Goal: Task Accomplishment & Management: Manage account settings

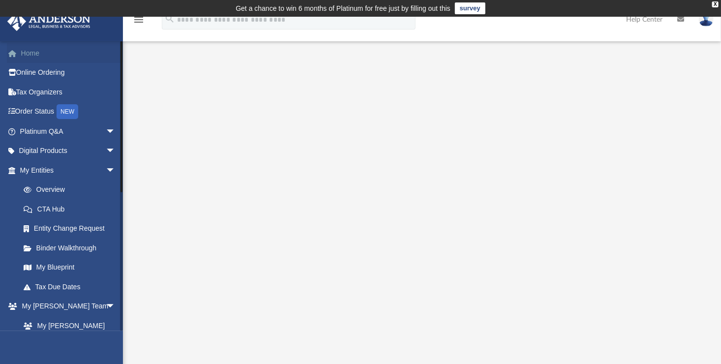
click at [39, 61] on link "Home" at bounding box center [69, 53] width 124 height 20
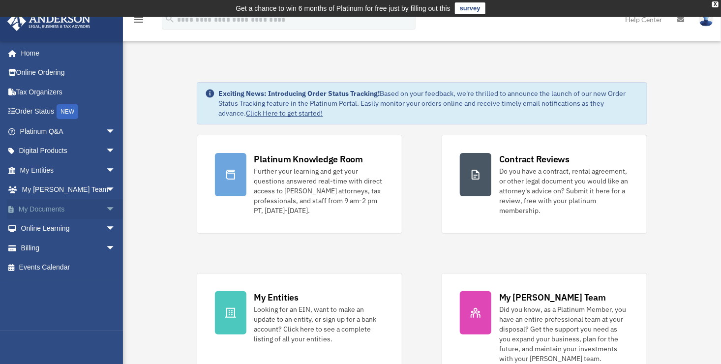
click at [45, 209] on link "My Documents arrow_drop_down" at bounding box center [69, 209] width 124 height 20
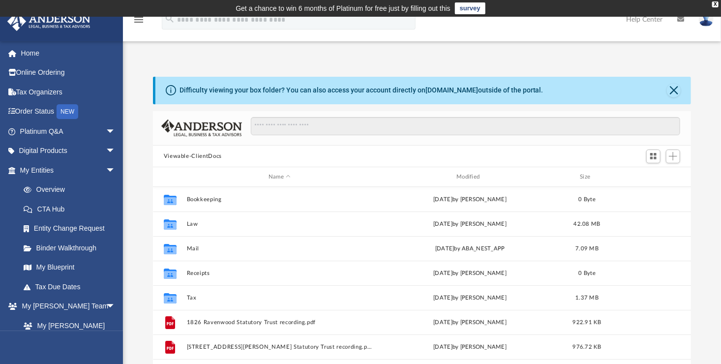
scroll to position [216, 532]
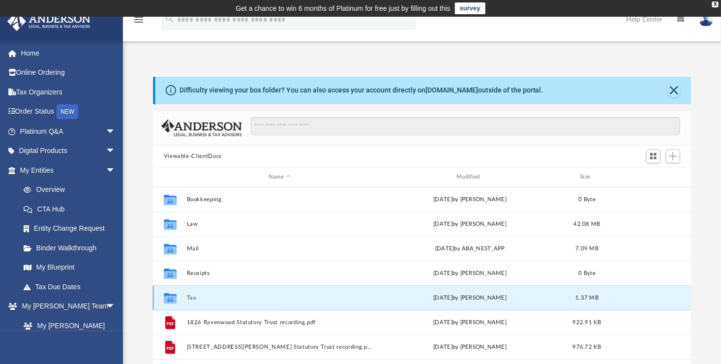
click at [191, 295] on button "Tax" at bounding box center [280, 298] width 186 height 6
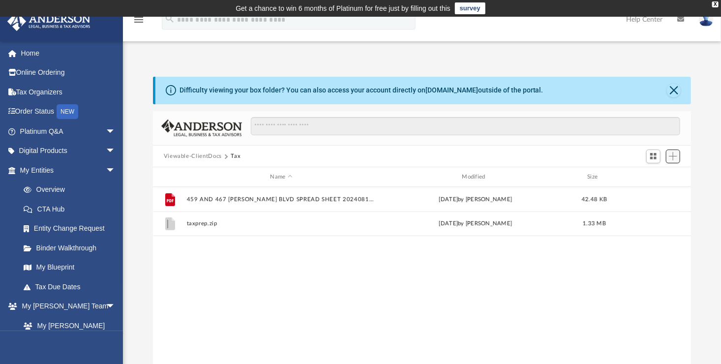
click at [674, 156] on span "Add" at bounding box center [673, 156] width 8 height 8
click at [645, 175] on li "Upload" at bounding box center [659, 176] width 31 height 10
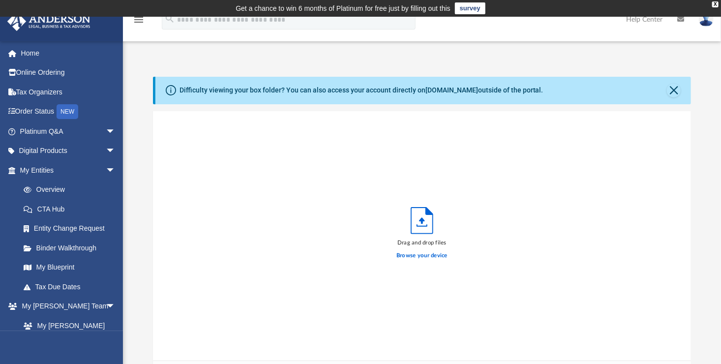
scroll to position [242, 532]
click at [408, 254] on label "Browse your device" at bounding box center [422, 255] width 51 height 9
click at [0, 0] on input "Browse your device" at bounding box center [0, 0] width 0 height 0
click at [188, 119] on div "attachments (2).zip" at bounding box center [294, 123] width 231 height 22
click at [168, 122] on icon "grid" at bounding box center [168, 123] width 10 height 13
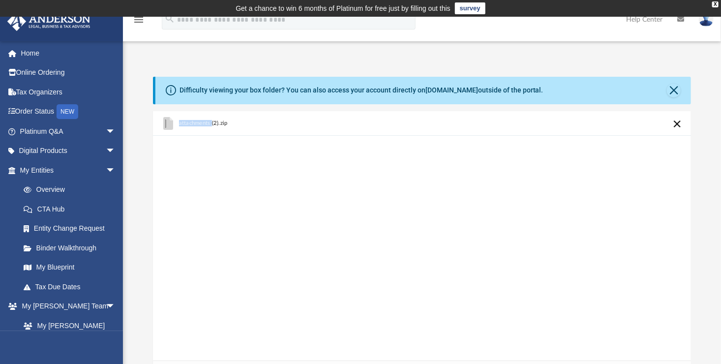
click at [168, 122] on icon "grid" at bounding box center [168, 123] width 10 height 13
click at [677, 123] on button "Cancel this upload" at bounding box center [678, 124] width 12 height 12
drag, startPoint x: 416, startPoint y: 221, endPoint x: 424, endPoint y: 256, distance: 35.8
click at [424, 256] on label "Browse your device" at bounding box center [422, 255] width 51 height 9
click at [0, 0] on input "Browse your device" at bounding box center [0, 0] width 0 height 0
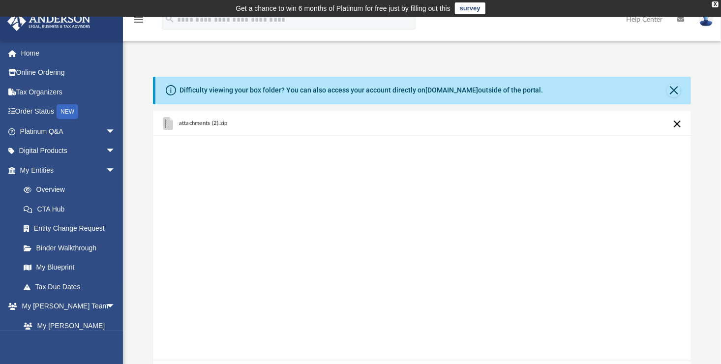
click at [677, 121] on button "Cancel this upload" at bounding box center [678, 124] width 12 height 12
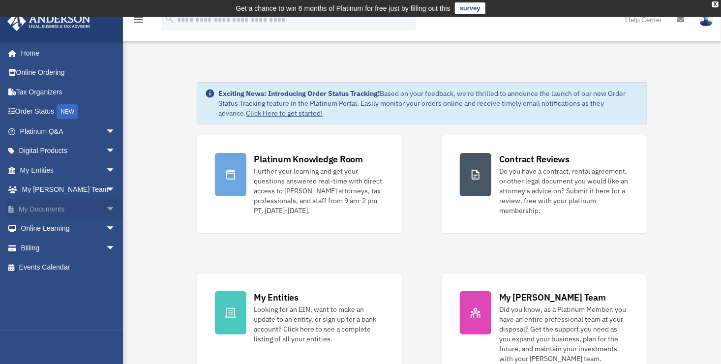
click at [24, 213] on link "My Documents arrow_drop_down" at bounding box center [69, 209] width 124 height 20
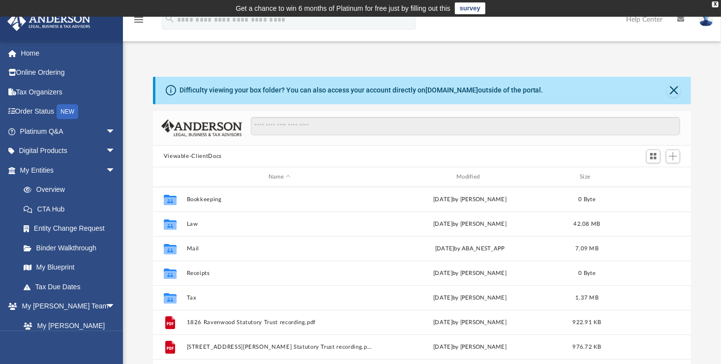
scroll to position [216, 532]
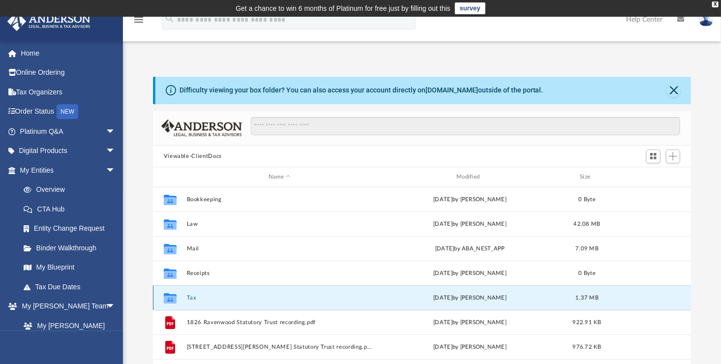
click at [212, 300] on button "Tax" at bounding box center [280, 298] width 186 height 6
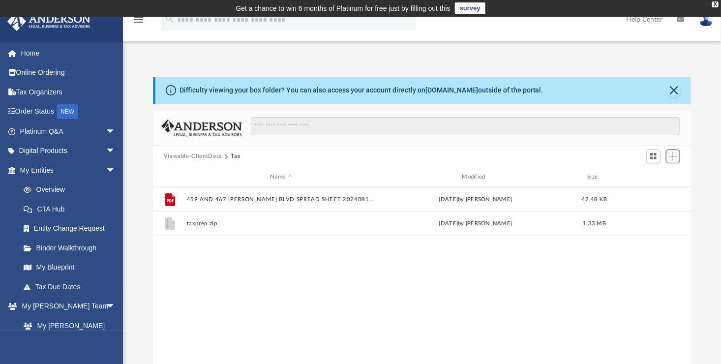
click at [676, 157] on span "Add" at bounding box center [673, 156] width 8 height 8
click at [672, 155] on span "Add" at bounding box center [673, 156] width 8 height 8
click at [671, 159] on span "Add" at bounding box center [673, 156] width 8 height 8
click at [646, 174] on li "Upload" at bounding box center [659, 176] width 31 height 10
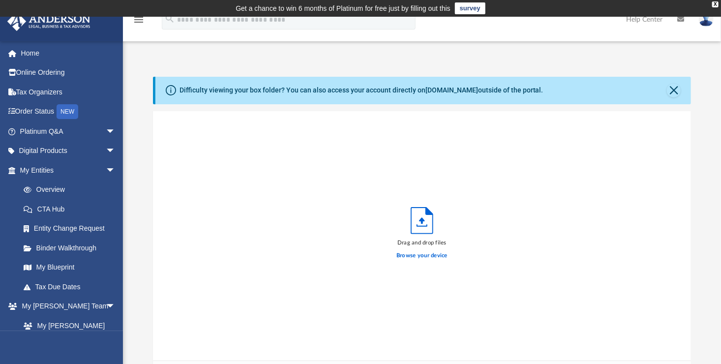
scroll to position [242, 532]
click at [434, 255] on label "Browse your device" at bounding box center [422, 255] width 51 height 9
click at [0, 0] on input "Browse your device" at bounding box center [0, 0] width 0 height 0
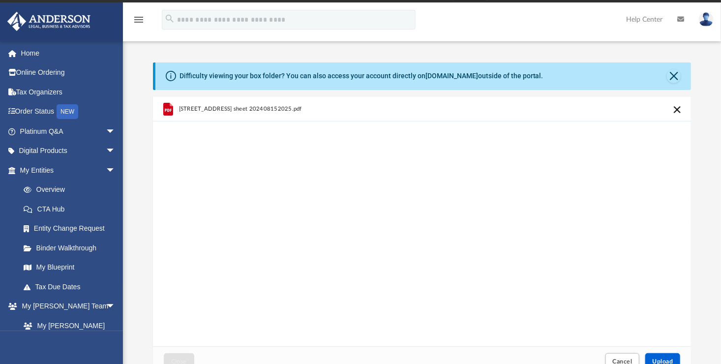
scroll to position [231, 0]
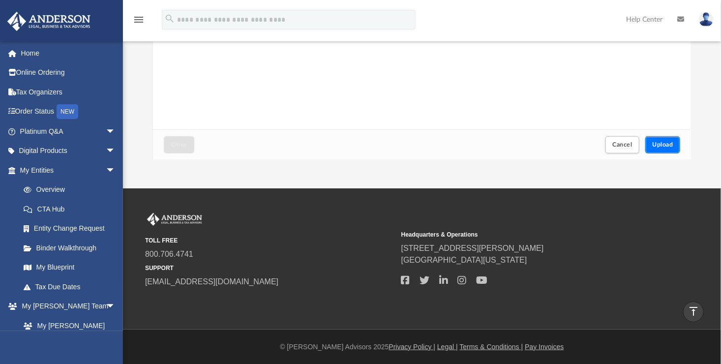
click at [659, 146] on span "Upload" at bounding box center [663, 145] width 21 height 6
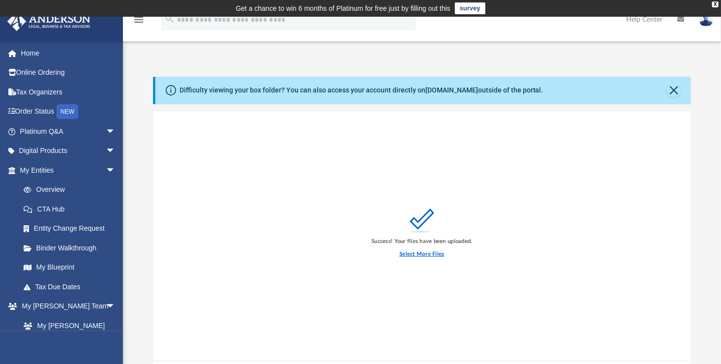
click at [426, 254] on label "Select More Files" at bounding box center [422, 254] width 45 height 9
click at [0, 0] on input "Select More Files" at bounding box center [0, 0] width 0 height 0
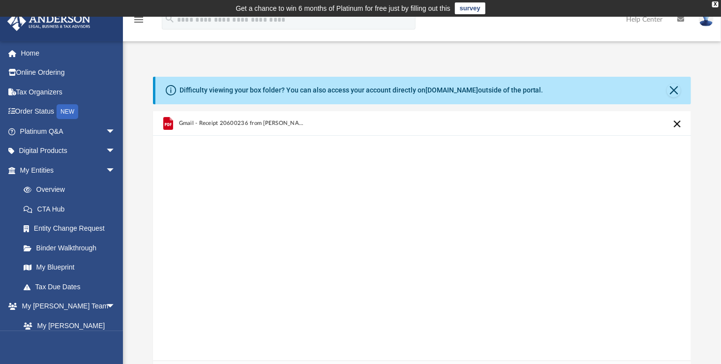
scroll to position [231, 0]
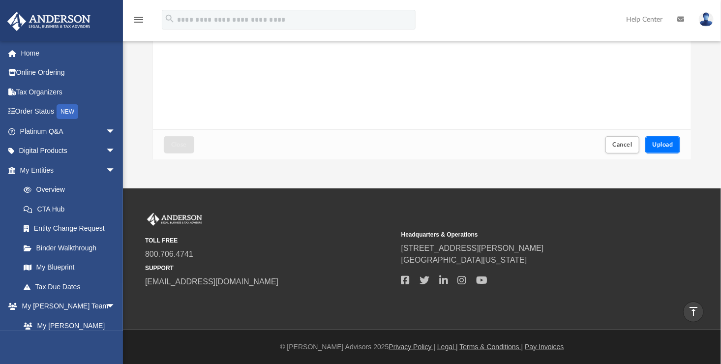
click at [658, 141] on button "Upload" at bounding box center [663, 144] width 35 height 17
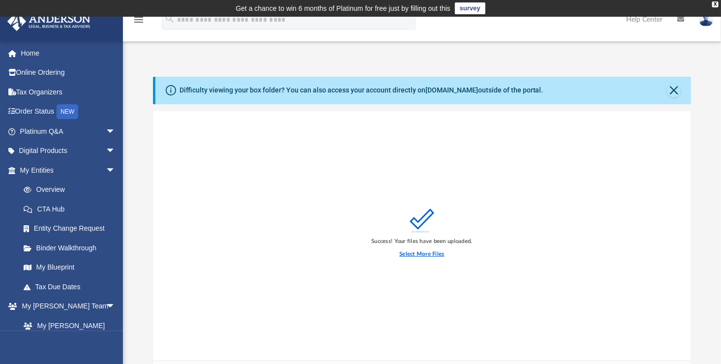
click at [414, 255] on label "Select More Files" at bounding box center [422, 254] width 45 height 9
click at [0, 0] on input "Select More Files" at bounding box center [0, 0] width 0 height 0
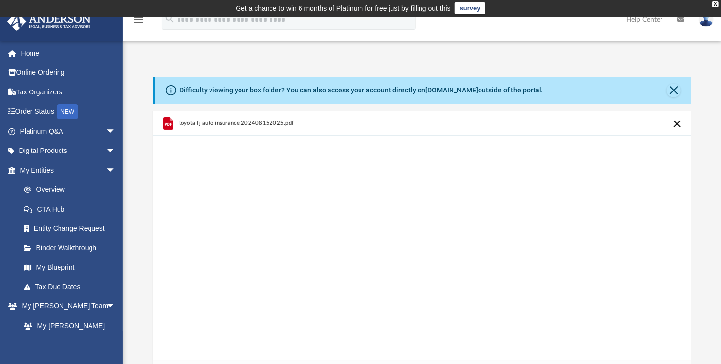
scroll to position [231, 0]
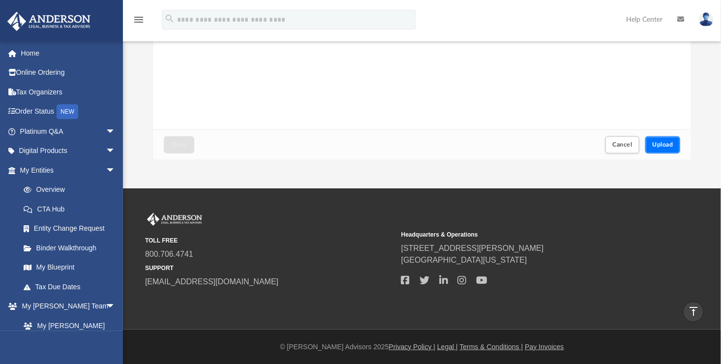
click at [672, 142] on span "Upload" at bounding box center [663, 145] width 21 height 6
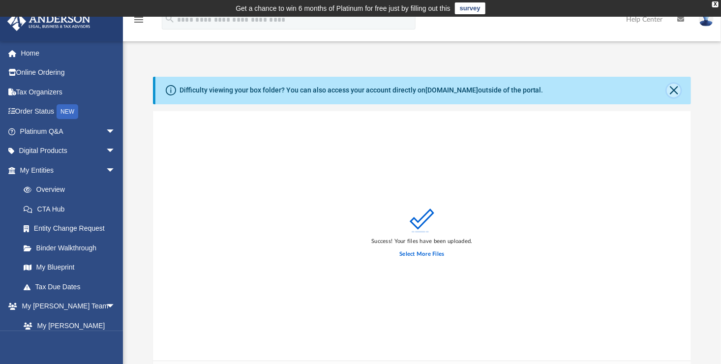
click at [676, 89] on button "Close" at bounding box center [674, 91] width 14 height 14
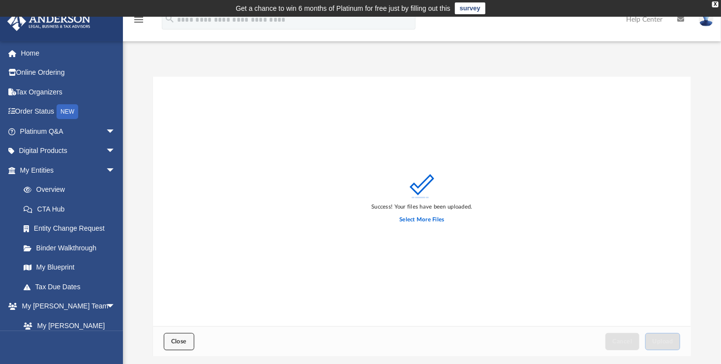
click at [178, 348] on button "Close" at bounding box center [179, 341] width 31 height 17
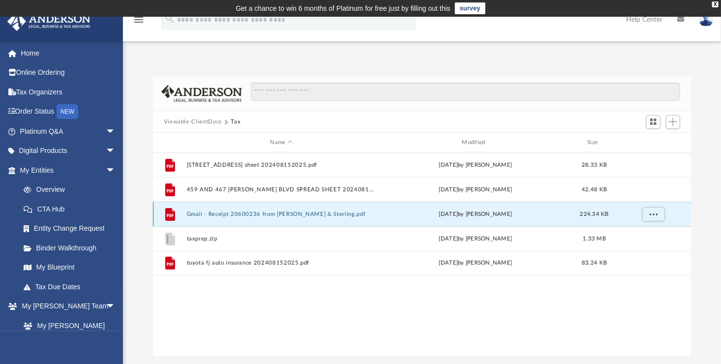
click at [261, 215] on button "Gmail - Receipt 20600236 from [PERSON_NAME] & Sterling.pdf" at bounding box center [282, 214] width 190 height 6
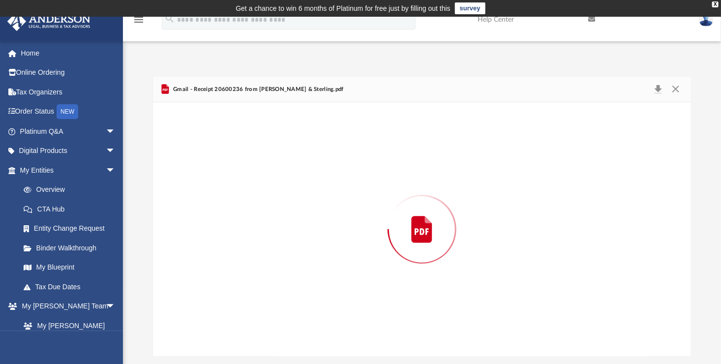
click at [261, 215] on div "Preview" at bounding box center [422, 229] width 538 height 254
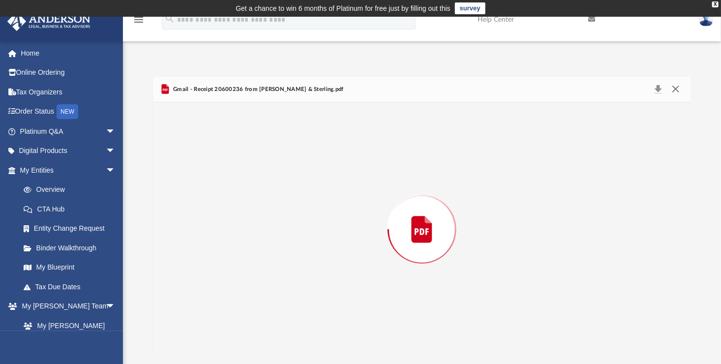
click at [675, 88] on button "Close" at bounding box center [676, 90] width 18 height 14
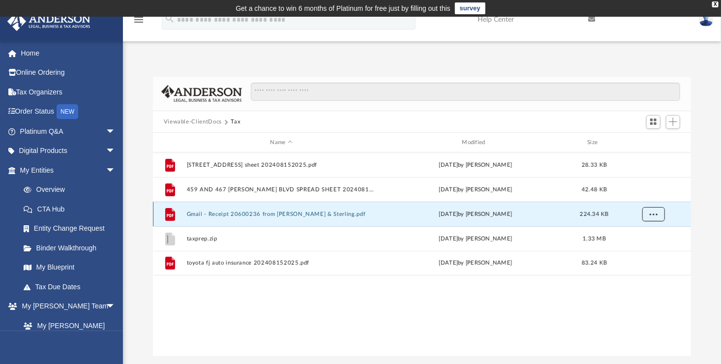
click at [654, 216] on span "More options" at bounding box center [654, 214] width 8 height 5
drag, startPoint x: 229, startPoint y: 215, endPoint x: 219, endPoint y: 216, distance: 9.9
click at [219, 216] on button "Gmail - Receipt 20600236 from [PERSON_NAME] & Sterling.pdf" at bounding box center [282, 214] width 190 height 6
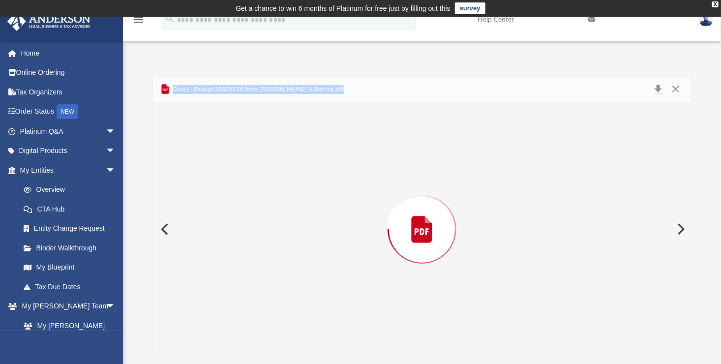
click at [219, 216] on div "Preview" at bounding box center [422, 229] width 538 height 254
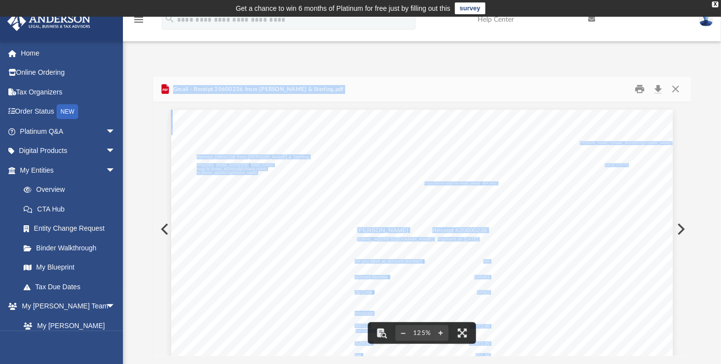
scroll to position [246, 0]
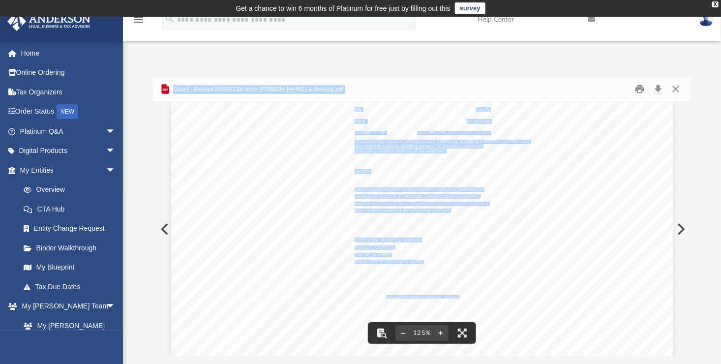
click at [674, 85] on button "Close" at bounding box center [676, 89] width 18 height 15
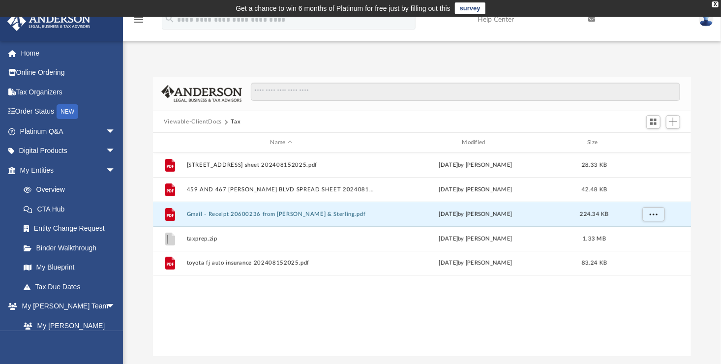
click at [217, 319] on div "File [STREET_ADDRESS] sheet 202408152025.pdf [DATE] by [PERSON_NAME] 28.33 KB F…" at bounding box center [422, 255] width 539 height 204
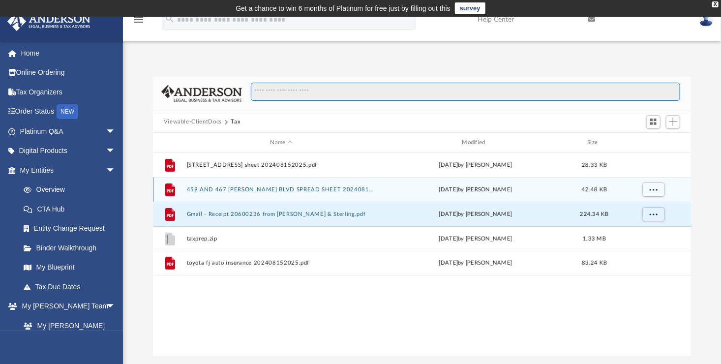
click at [564, 15] on body "X Get a chance to win 6 months of Platinum for free just by filling out this su…" at bounding box center [360, 281] width 721 height 562
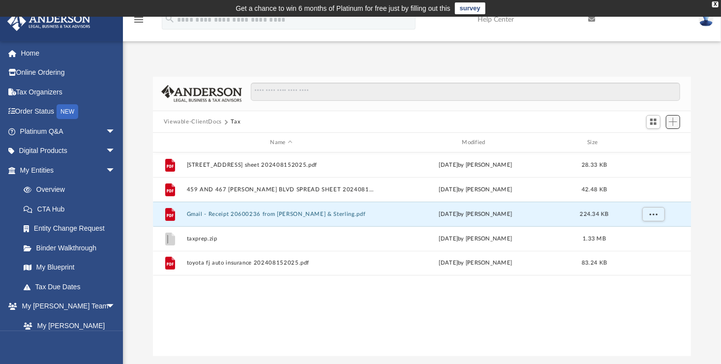
click at [675, 125] on span "Add" at bounding box center [673, 122] width 8 height 8
click at [646, 143] on li "Upload" at bounding box center [659, 141] width 31 height 10
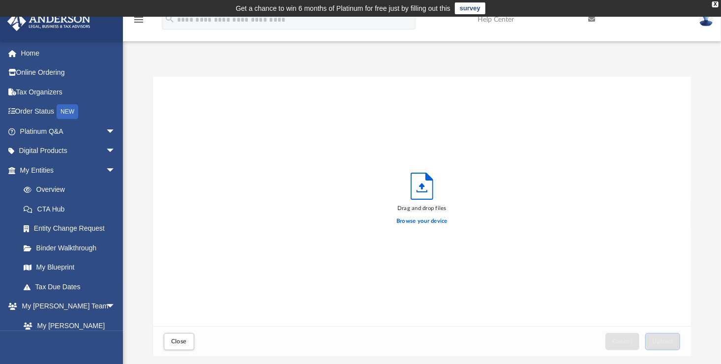
scroll to position [242, 532]
click at [429, 220] on label "Browse your device" at bounding box center [422, 221] width 51 height 9
click at [0, 0] on input "Browse your device" at bounding box center [0, 0] width 0 height 0
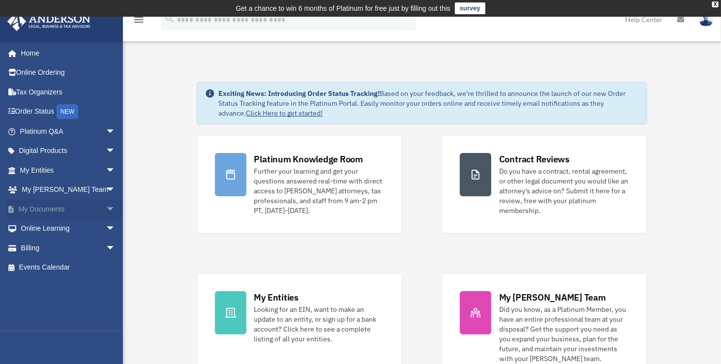
click at [44, 211] on link "My Documents arrow_drop_down" at bounding box center [69, 209] width 124 height 20
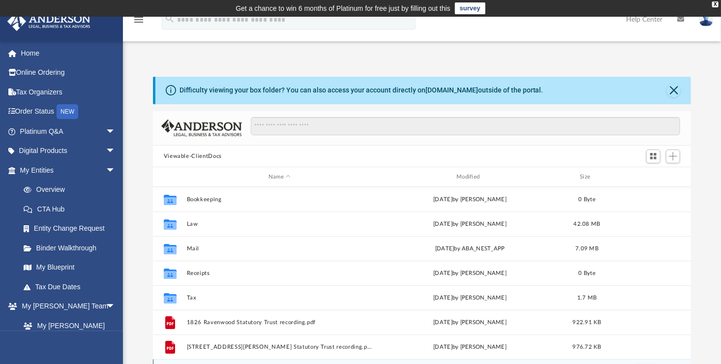
scroll to position [216, 532]
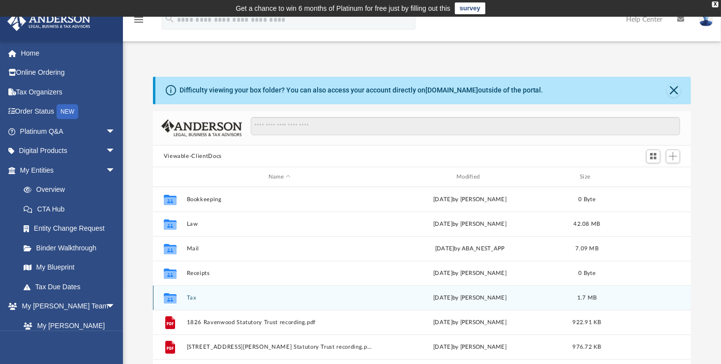
click at [209, 298] on button "Tax" at bounding box center [280, 298] width 186 height 6
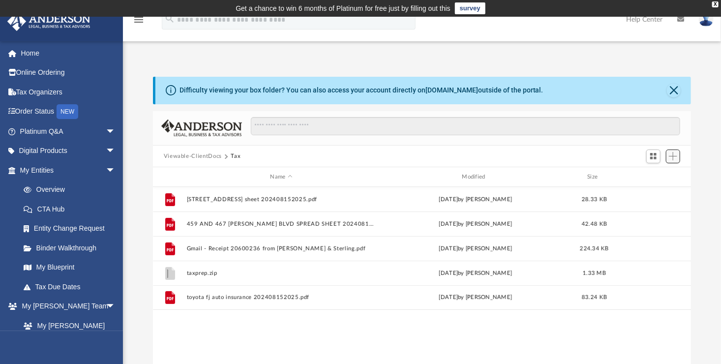
click at [670, 155] on span "Add" at bounding box center [673, 156] width 8 height 8
click at [652, 178] on li "Upload" at bounding box center [659, 176] width 31 height 10
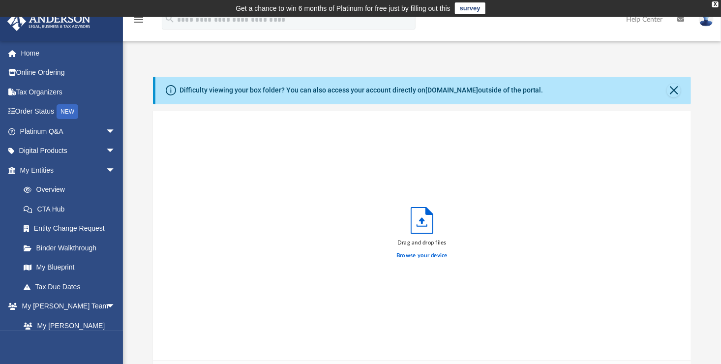
scroll to position [242, 532]
click at [438, 253] on label "Browse your device" at bounding box center [422, 255] width 51 height 9
click at [0, 0] on input "Browse your device" at bounding box center [0, 0] width 0 height 0
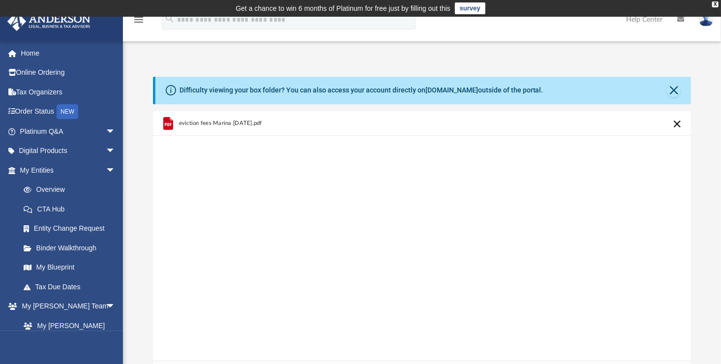
scroll to position [231, 0]
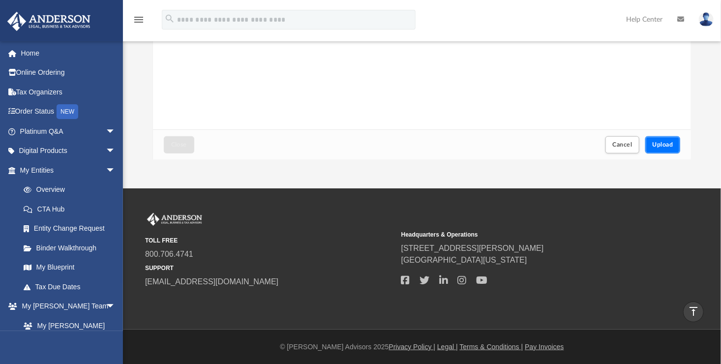
click at [655, 142] on span "Upload" at bounding box center [663, 145] width 21 height 6
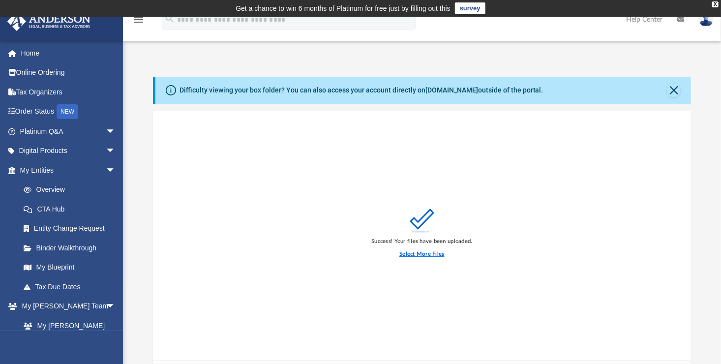
click at [400, 255] on label "Select More Files" at bounding box center [422, 254] width 45 height 9
click at [0, 0] on input "Select More Files" at bounding box center [0, 0] width 0 height 0
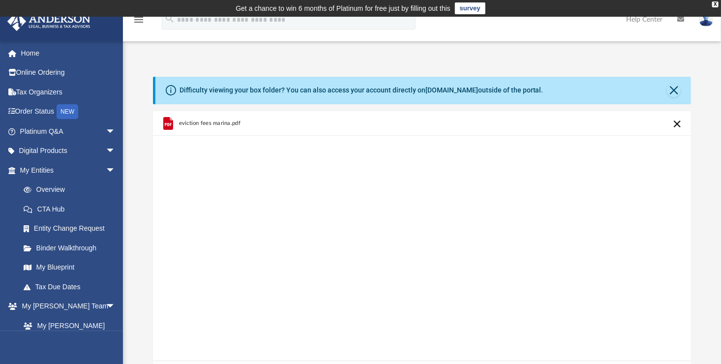
scroll to position [231, 0]
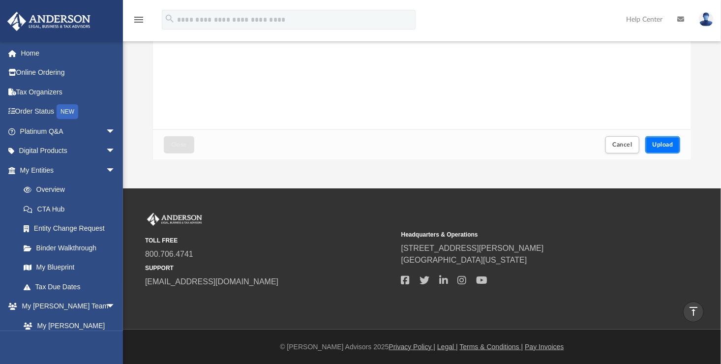
click at [674, 142] on button "Upload" at bounding box center [663, 144] width 35 height 17
